Goal: Task Accomplishment & Management: Manage account settings

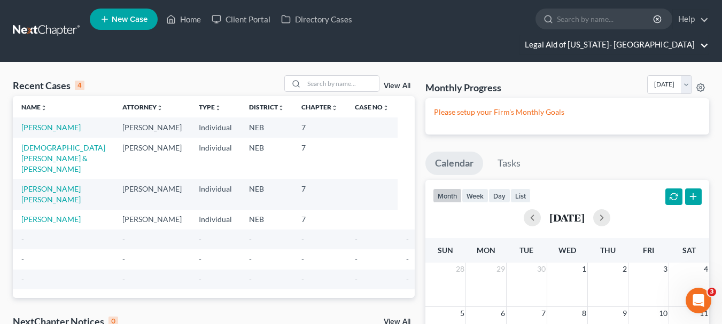
click at [655, 35] on link "Legal Aid of [US_STATE]- [GEOGRAPHIC_DATA]" at bounding box center [614, 44] width 189 height 19
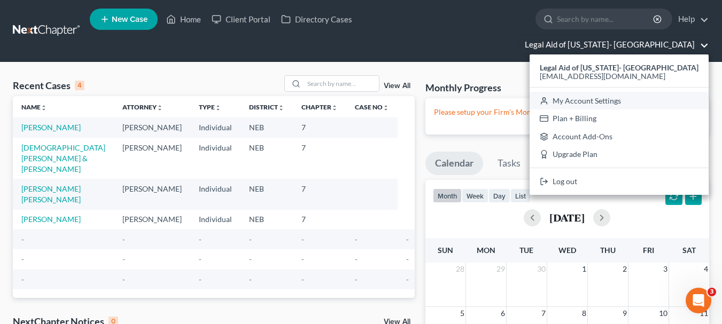
click at [637, 92] on link "My Account Settings" at bounding box center [619, 101] width 179 height 18
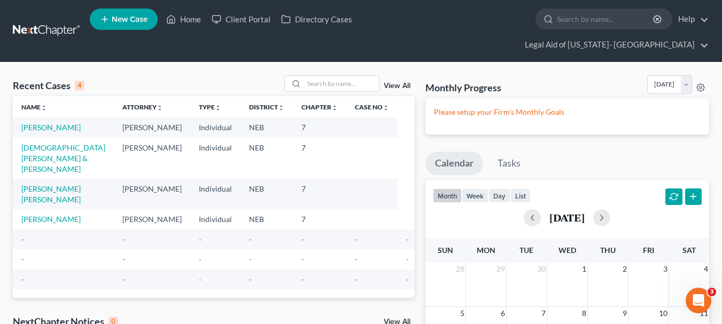
select select "23"
select select "30"
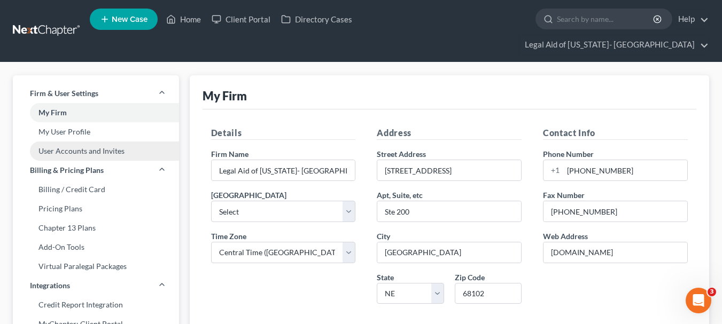
click at [94, 142] on link "User Accounts and Invites" at bounding box center [96, 151] width 166 height 19
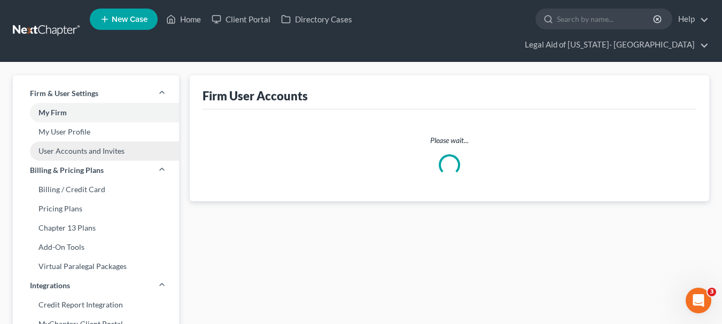
select select "0"
select select "1"
select select "0"
select select "1"
select select "0"
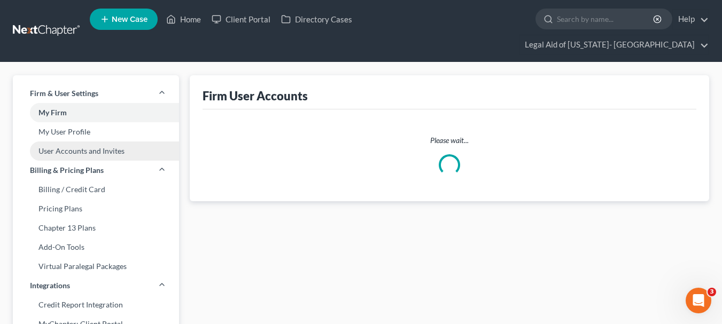
select select "2"
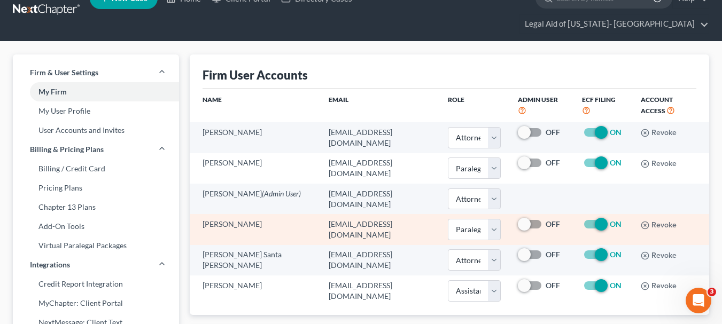
scroll to position [22, 0]
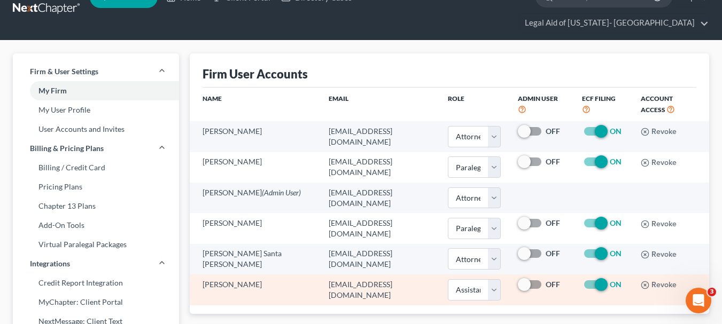
click at [525, 278] on span at bounding box center [531, 284] width 26 height 13
click at [546, 280] on label "OFF" at bounding box center [553, 285] width 14 height 11
click at [550, 280] on input "OFF" at bounding box center [553, 283] width 7 height 7
checkbox input "true"
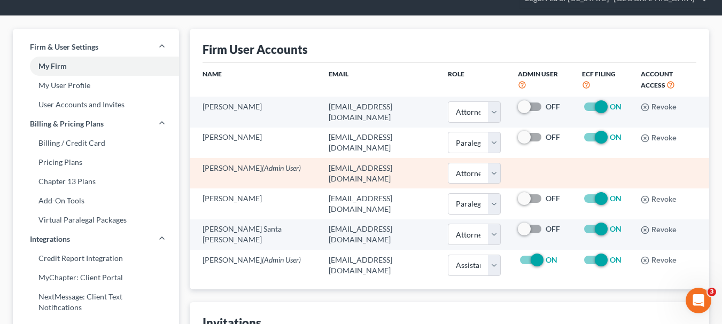
scroll to position [46, 0]
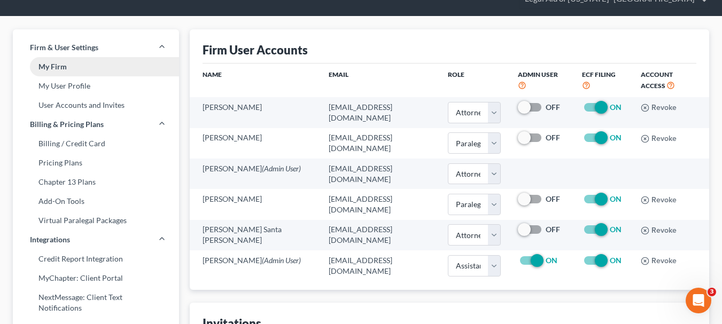
click at [51, 57] on link "My Firm" at bounding box center [96, 66] width 166 height 19
select select "48"
select select "23"
select select "30"
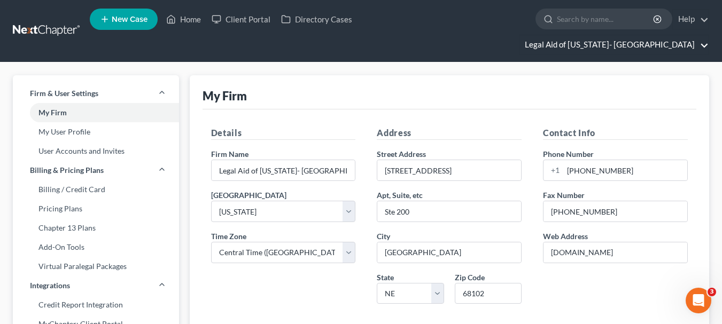
click at [654, 35] on link "Legal Aid of [US_STATE]- [GEOGRAPHIC_DATA]" at bounding box center [614, 44] width 189 height 19
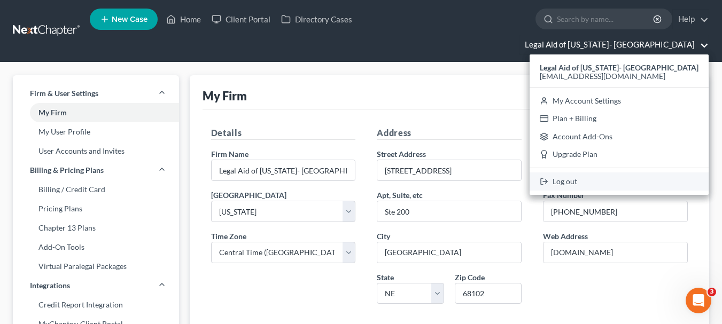
click at [619, 173] on link "Log out" at bounding box center [619, 182] width 179 height 18
